Goal: Task Accomplishment & Management: Manage account settings

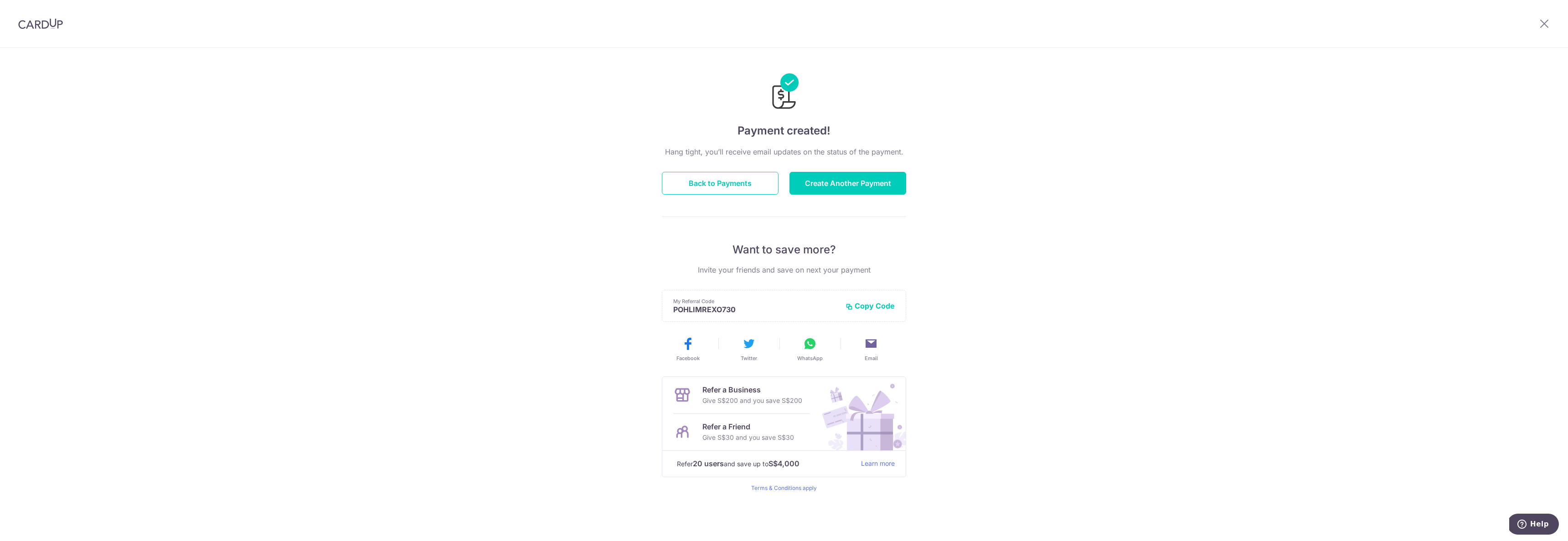
click at [54, 33] on div at bounding box center [40, 24] width 81 height 47
click at [54, 23] on img at bounding box center [40, 24] width 44 height 11
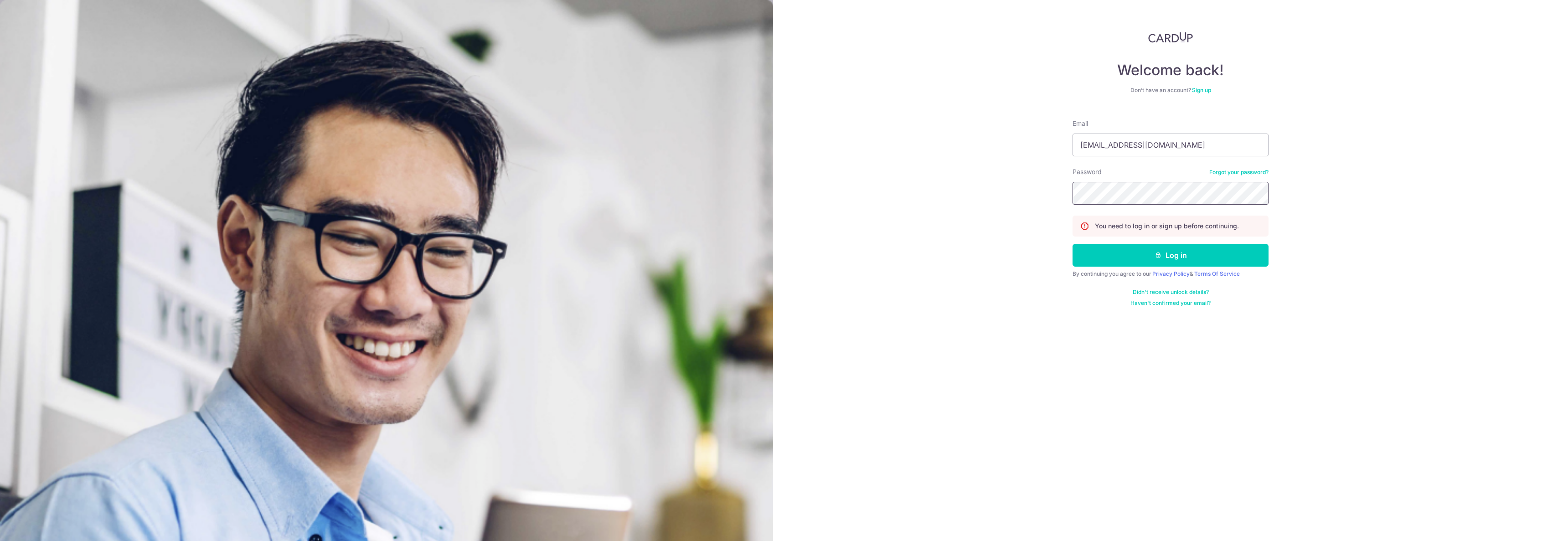
click at [1073, 244] on button "Log in" at bounding box center [1171, 255] width 196 height 23
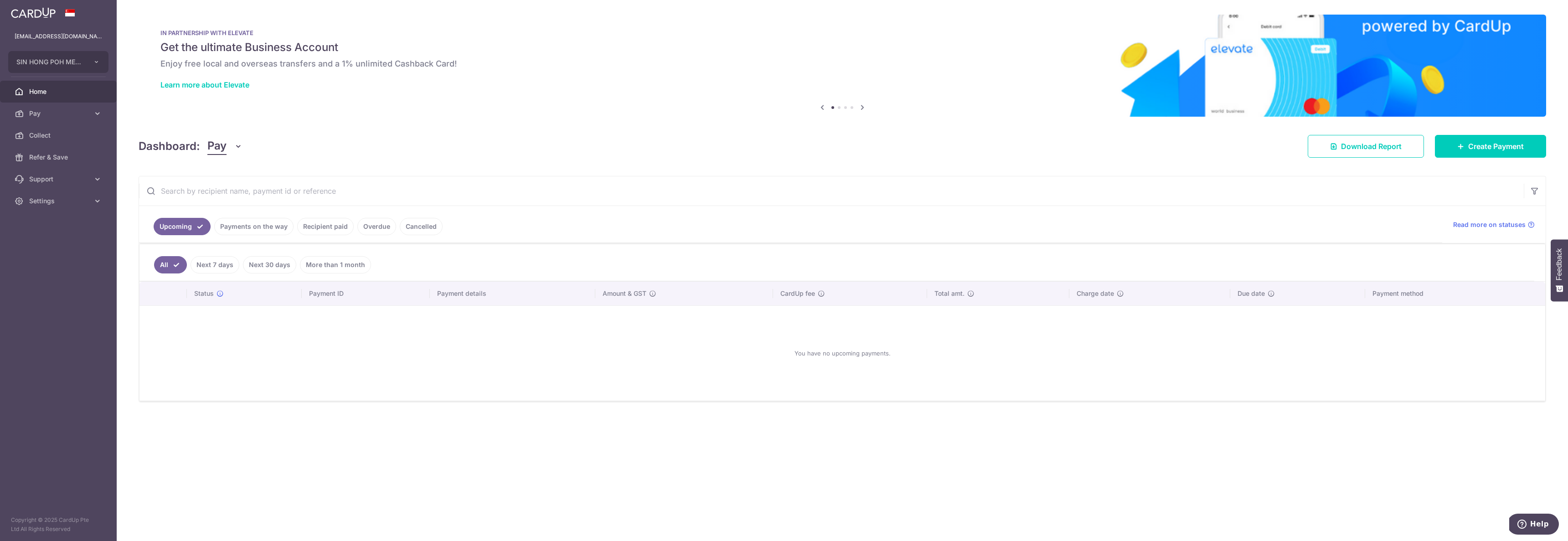
click at [267, 222] on link "Payments on the way" at bounding box center [254, 226] width 79 height 17
